Goal: Task Accomplishment & Management: Complete application form

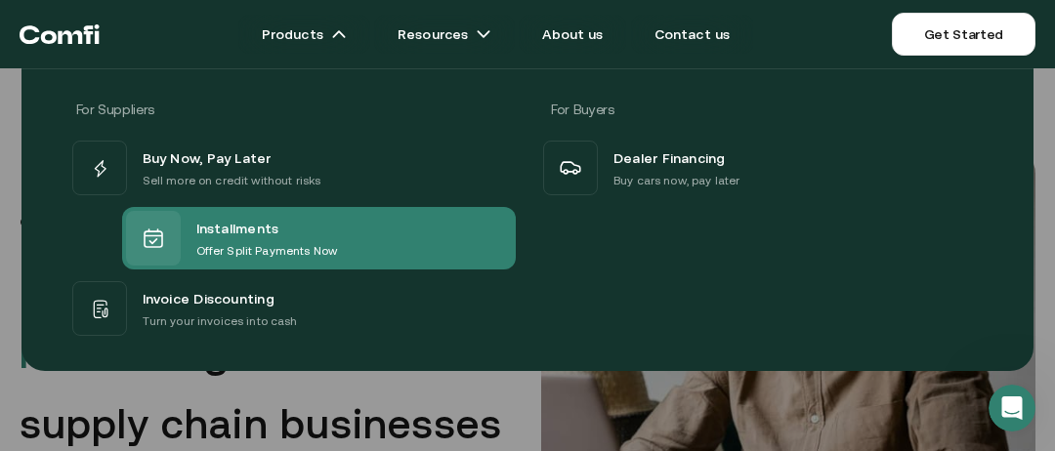
click at [207, 223] on span "Installments" at bounding box center [237, 228] width 83 height 25
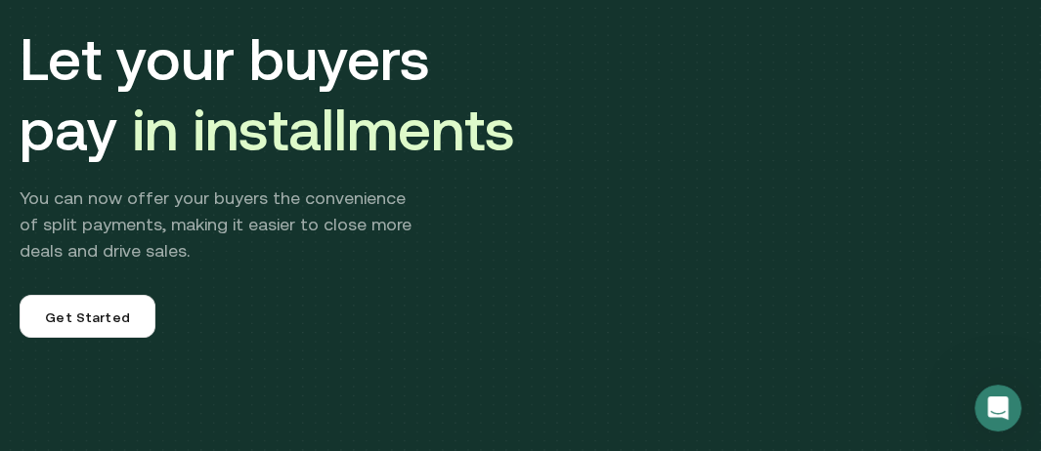
scroll to position [220, 0]
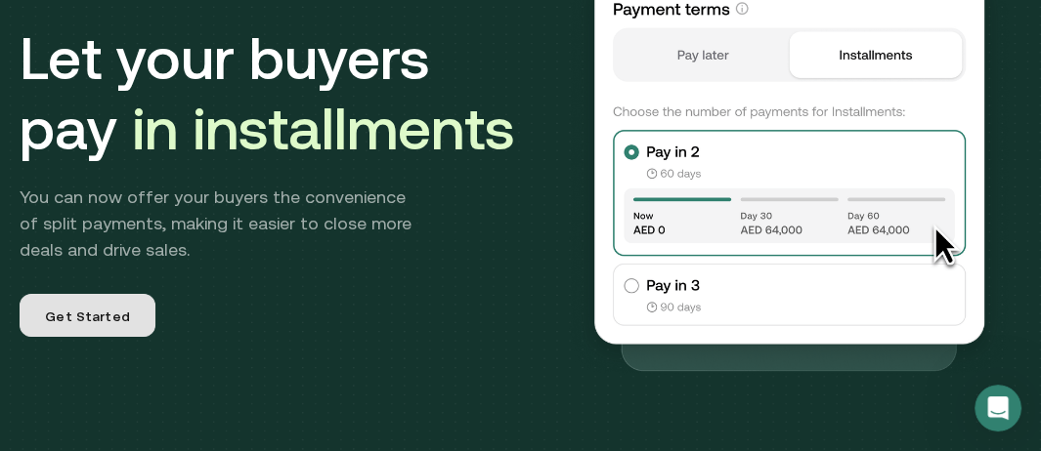
click at [118, 312] on span "Get Started" at bounding box center [87, 319] width 85 height 25
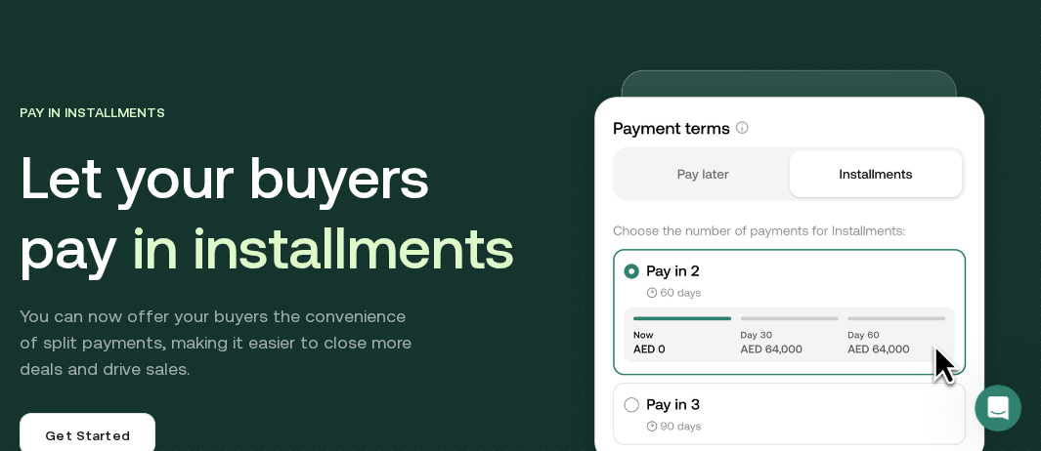
scroll to position [220, 0]
